Goal: Check status

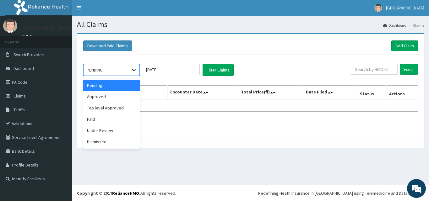
click at [134, 71] on icon at bounding box center [134, 70] width 4 height 2
click at [113, 109] on div "Top level Approved" at bounding box center [111, 107] width 57 height 11
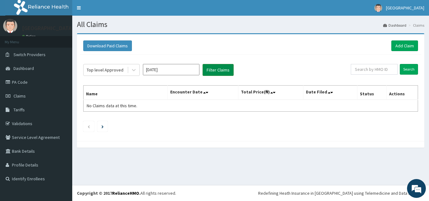
click at [220, 71] on button "Filter Claims" at bounding box center [218, 70] width 31 height 12
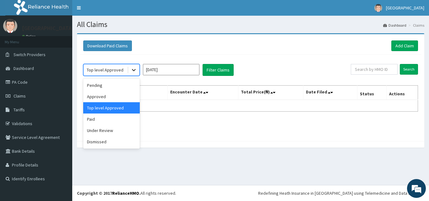
click at [133, 70] on icon at bounding box center [134, 70] width 4 height 2
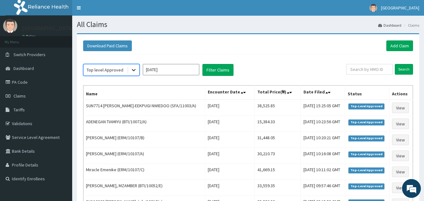
click at [133, 70] on icon at bounding box center [134, 70] width 6 height 6
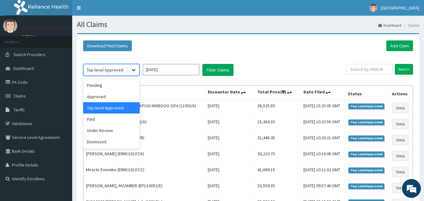
click at [133, 69] on icon at bounding box center [134, 70] width 6 height 6
click at [129, 94] on div "Approved" at bounding box center [111, 96] width 57 height 11
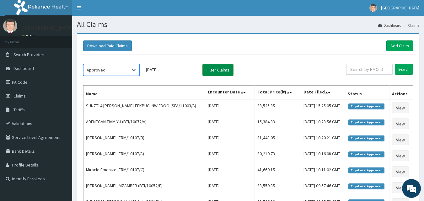
click at [212, 73] on button "Filter Claims" at bounding box center [218, 70] width 31 height 12
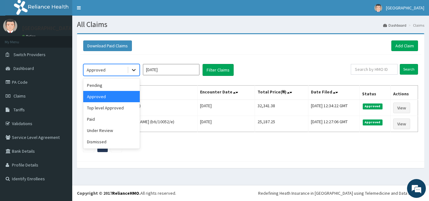
click at [132, 69] on icon at bounding box center [134, 70] width 4 height 2
click at [130, 107] on div "Top level Approved" at bounding box center [111, 107] width 57 height 11
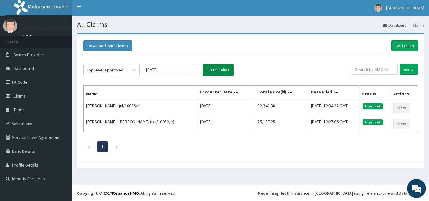
click at [213, 73] on button "Filter Claims" at bounding box center [218, 70] width 31 height 12
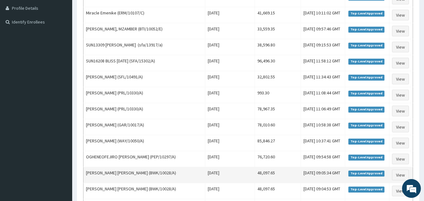
scroll to position [188, 0]
